Goal: Information Seeking & Learning: Learn about a topic

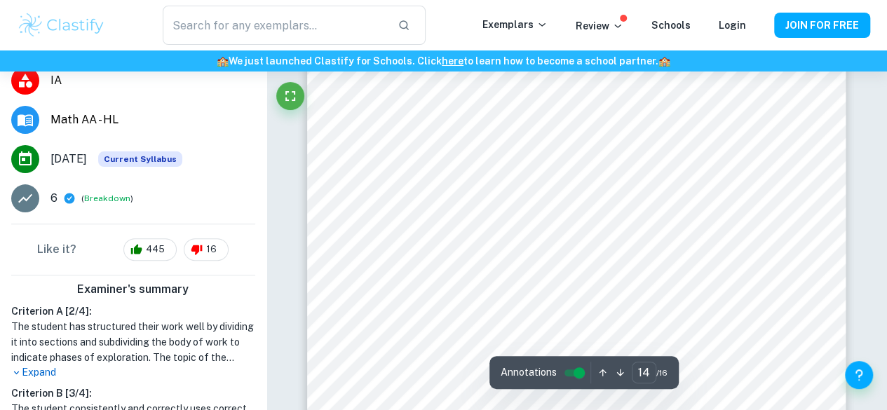
scroll to position [10350, 0]
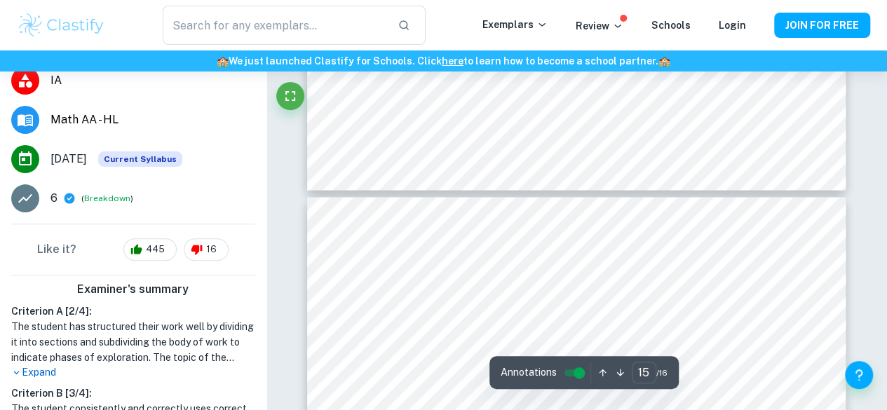
type input "16"
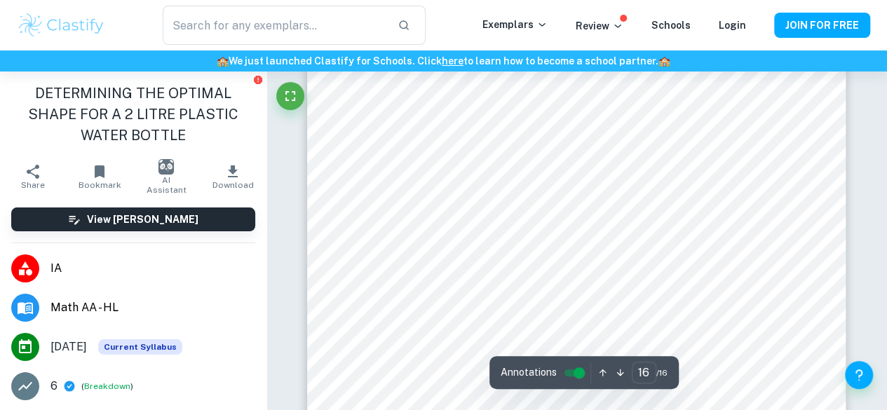
scroll to position [12216, 0]
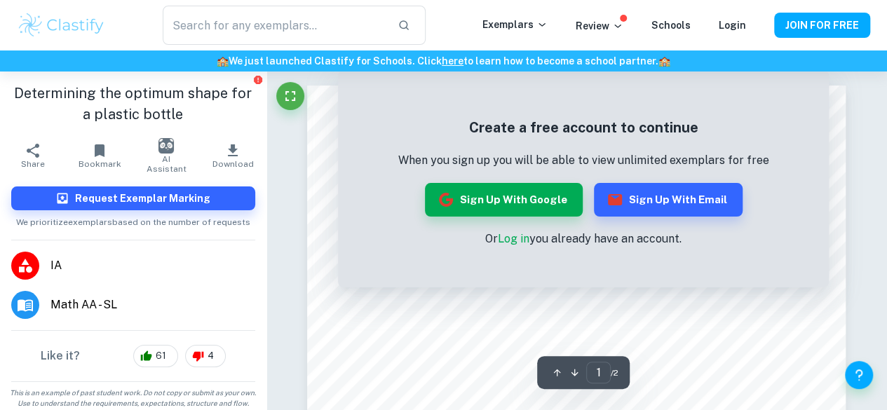
scroll to position [3, 0]
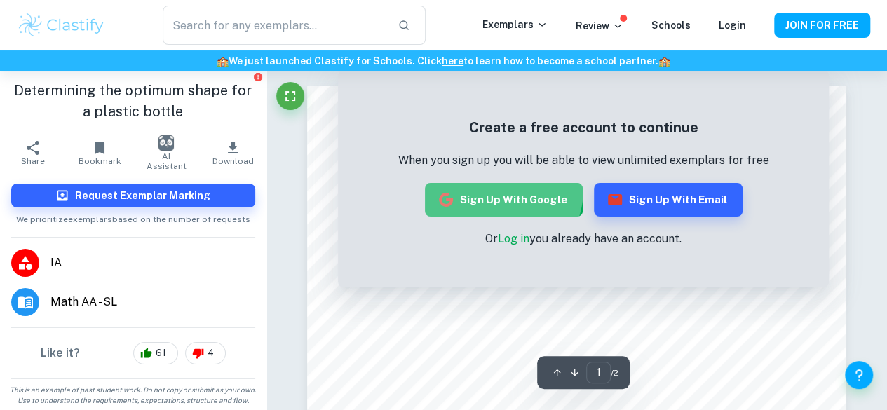
click at [489, 188] on button "Sign up with Google" at bounding box center [504, 200] width 158 height 34
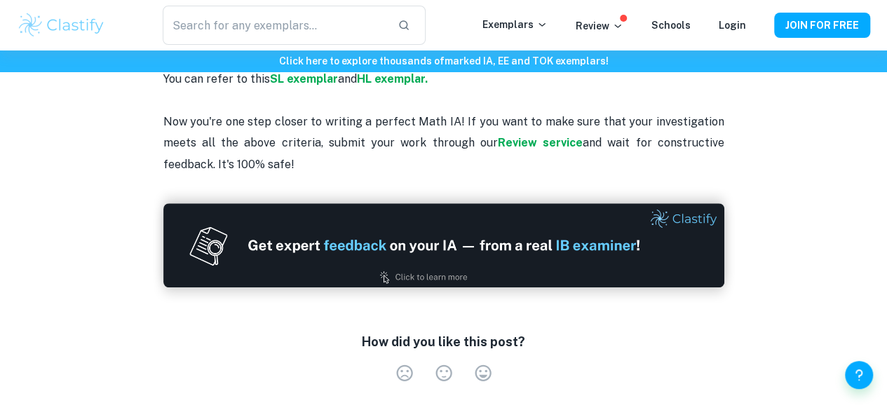
scroll to position [3078, 0]
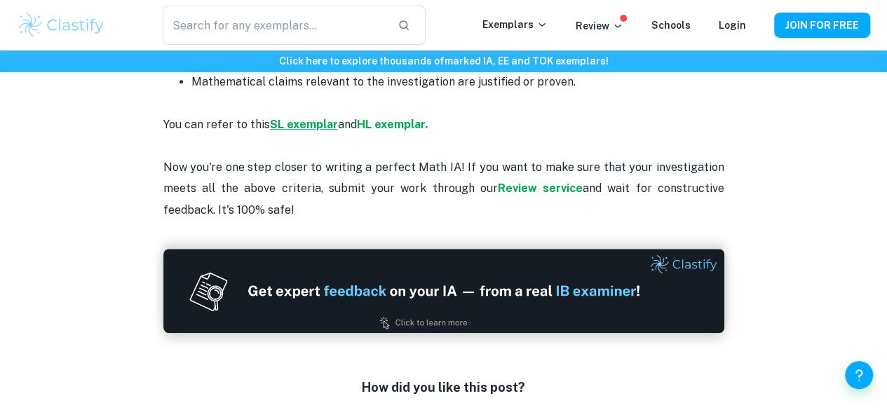
click at [304, 121] on strong "SL exemplar" at bounding box center [304, 124] width 68 height 13
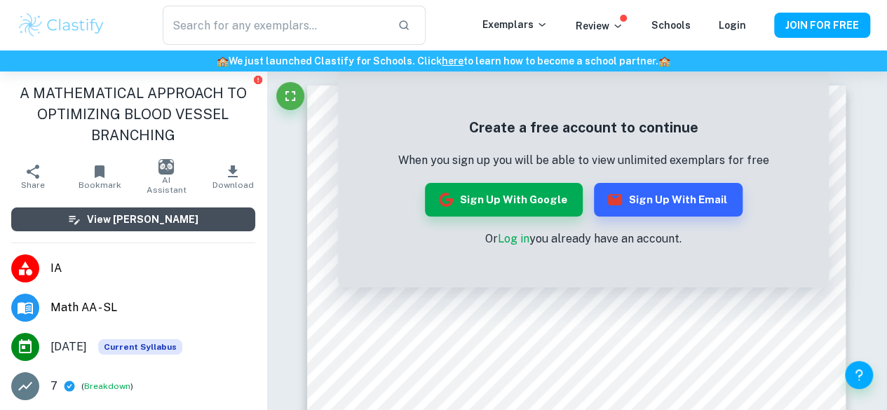
scroll to position [22, 0]
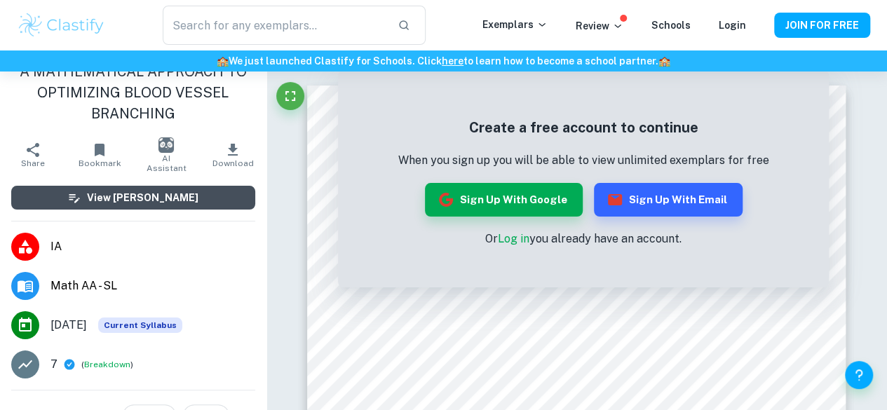
click at [203, 201] on button "View [PERSON_NAME]" at bounding box center [133, 198] width 244 height 24
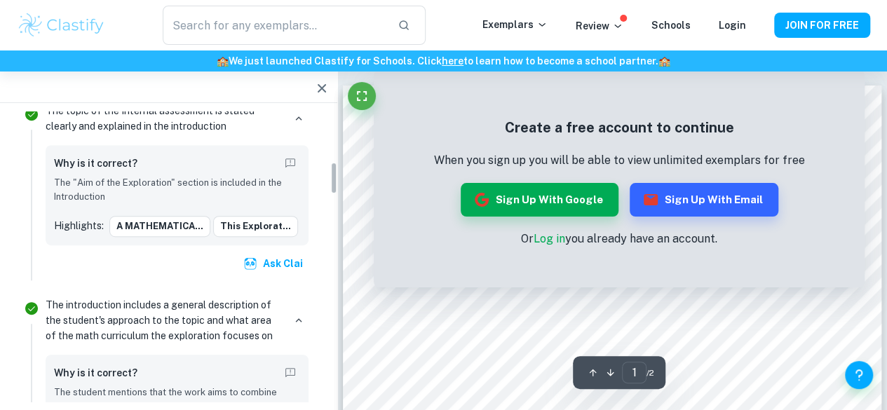
scroll to position [448, 0]
